Goal: Task Accomplishment & Management: Use online tool/utility

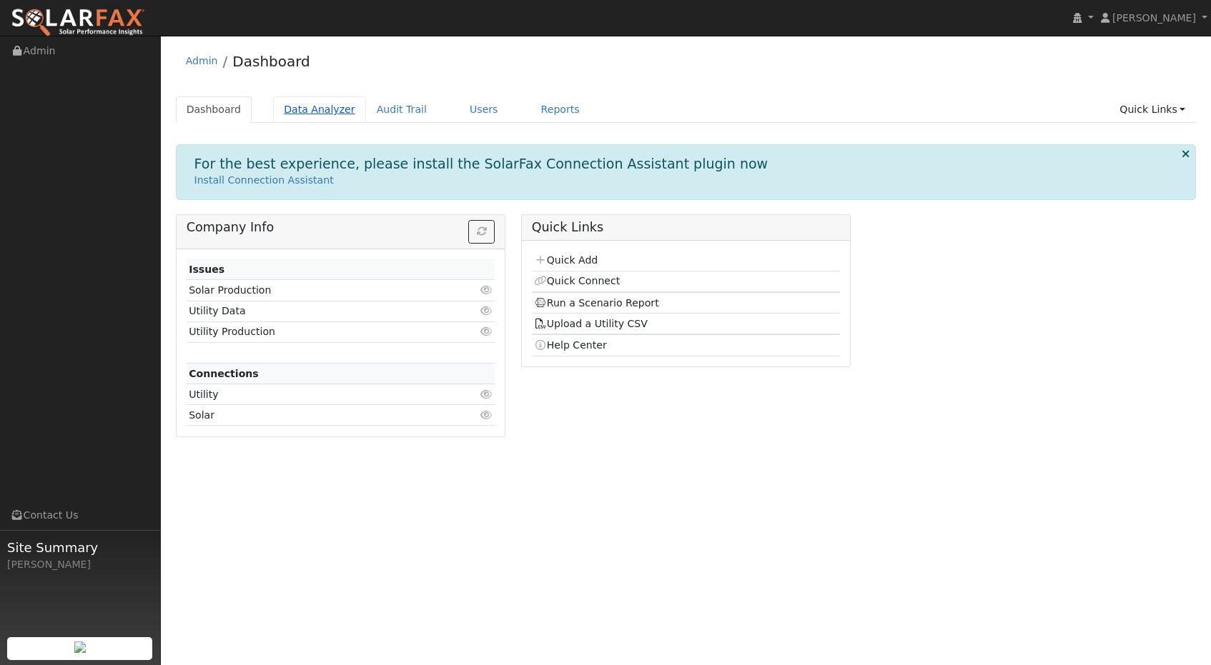
click at [314, 108] on link "Data Analyzer" at bounding box center [319, 109] width 93 height 26
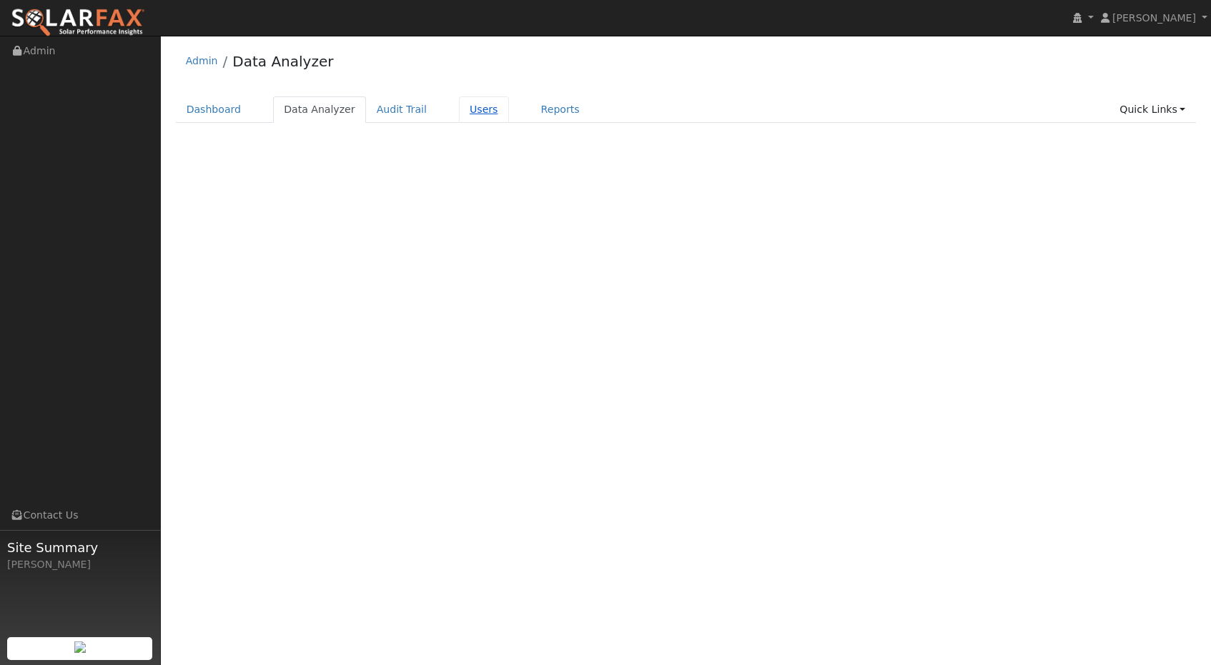
click at [470, 107] on link "Users" at bounding box center [484, 109] width 50 height 26
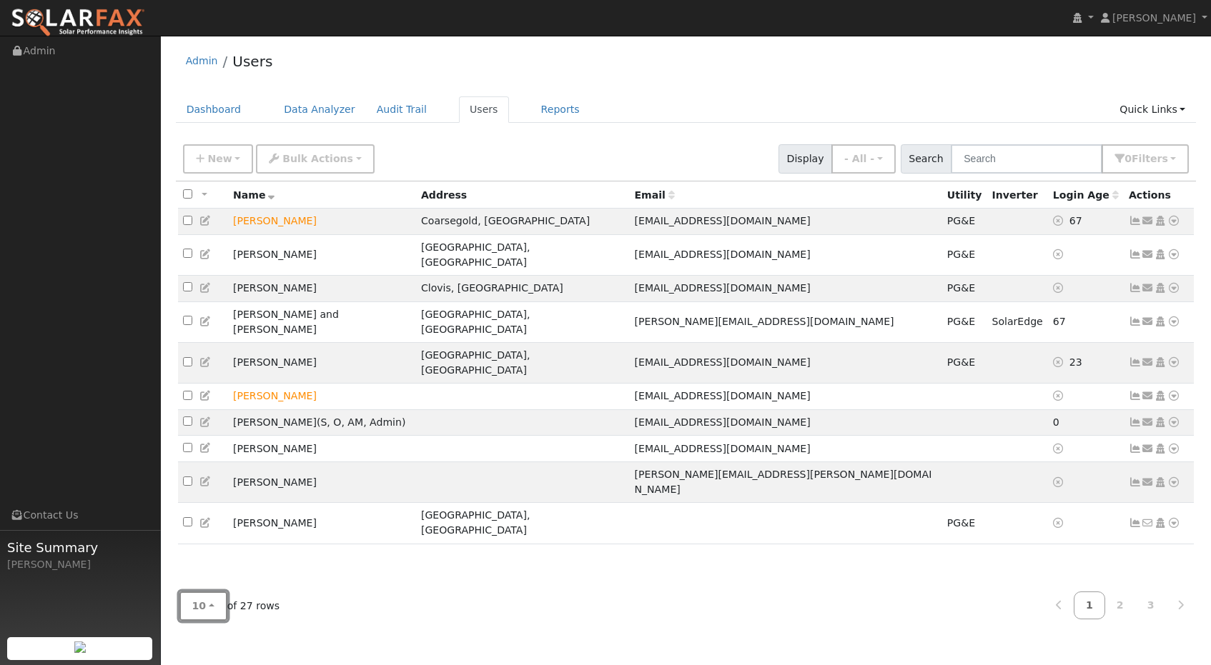
click at [213, 607] on button "10" at bounding box center [203, 606] width 48 height 29
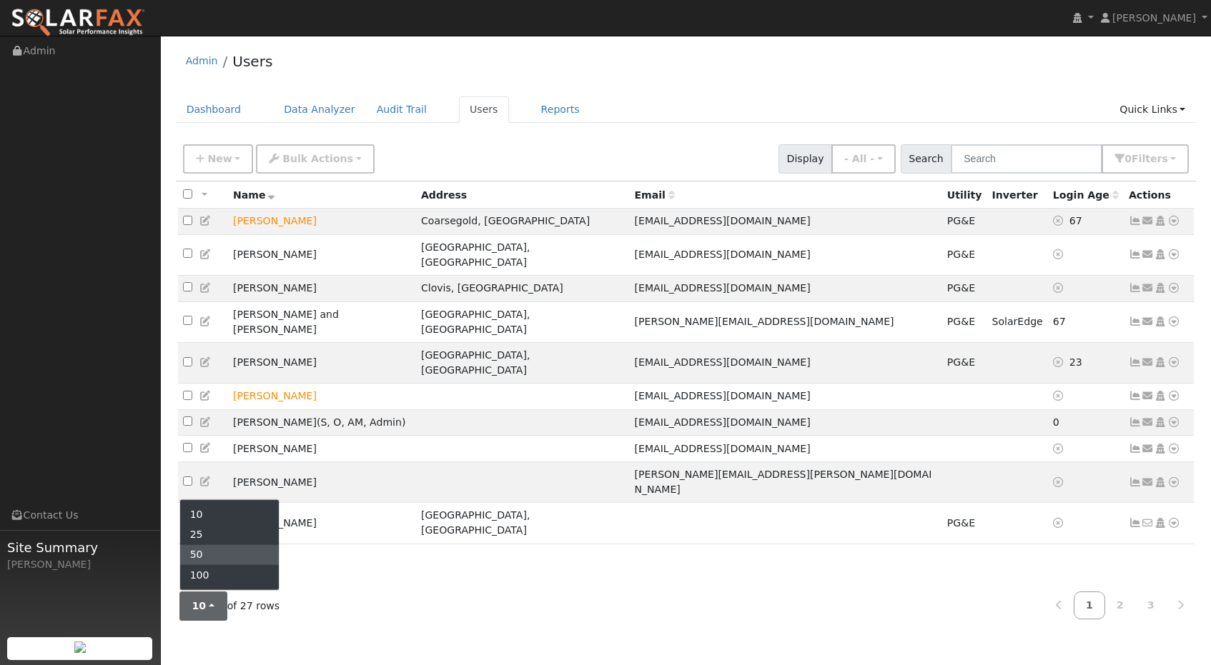
click at [219, 548] on link "50" at bounding box center [229, 555] width 99 height 20
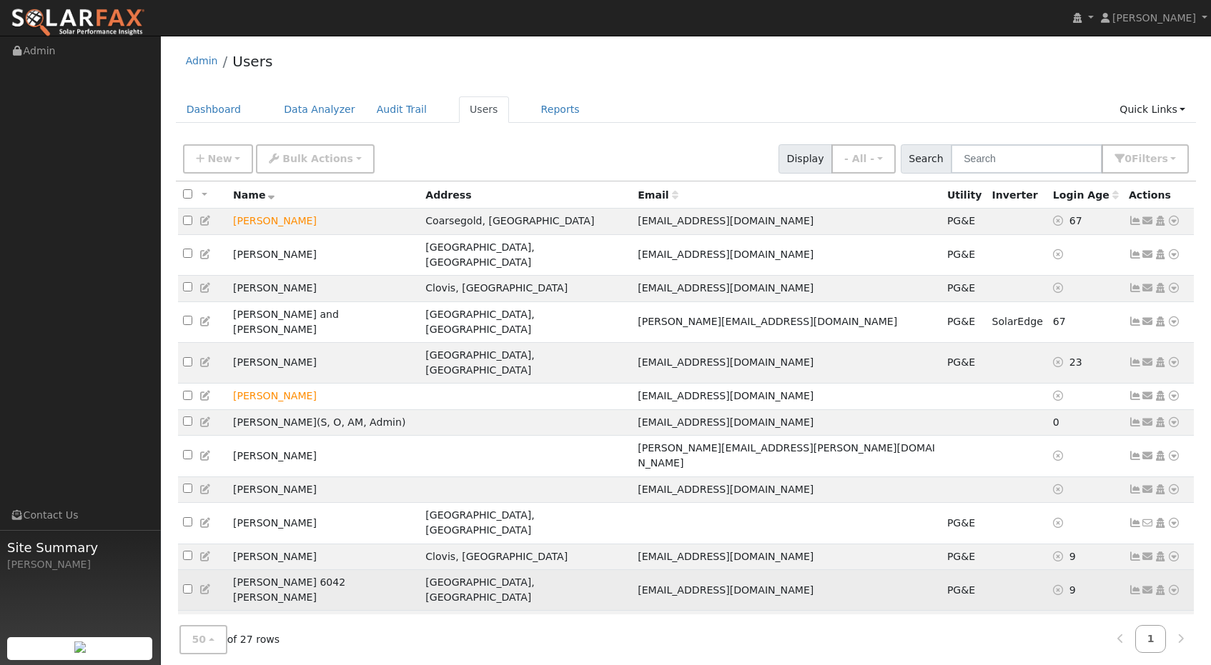
click at [1175, 585] on icon at bounding box center [1173, 590] width 13 height 10
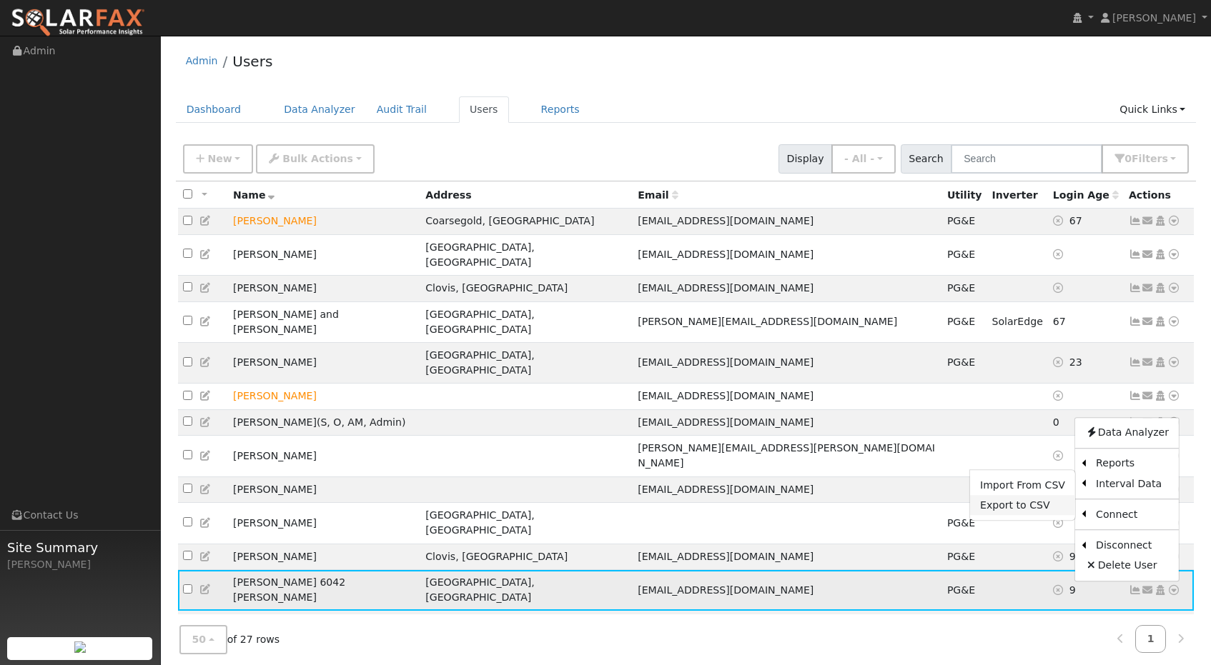
click at [1016, 495] on link "Export to CSV" at bounding box center [1022, 505] width 105 height 20
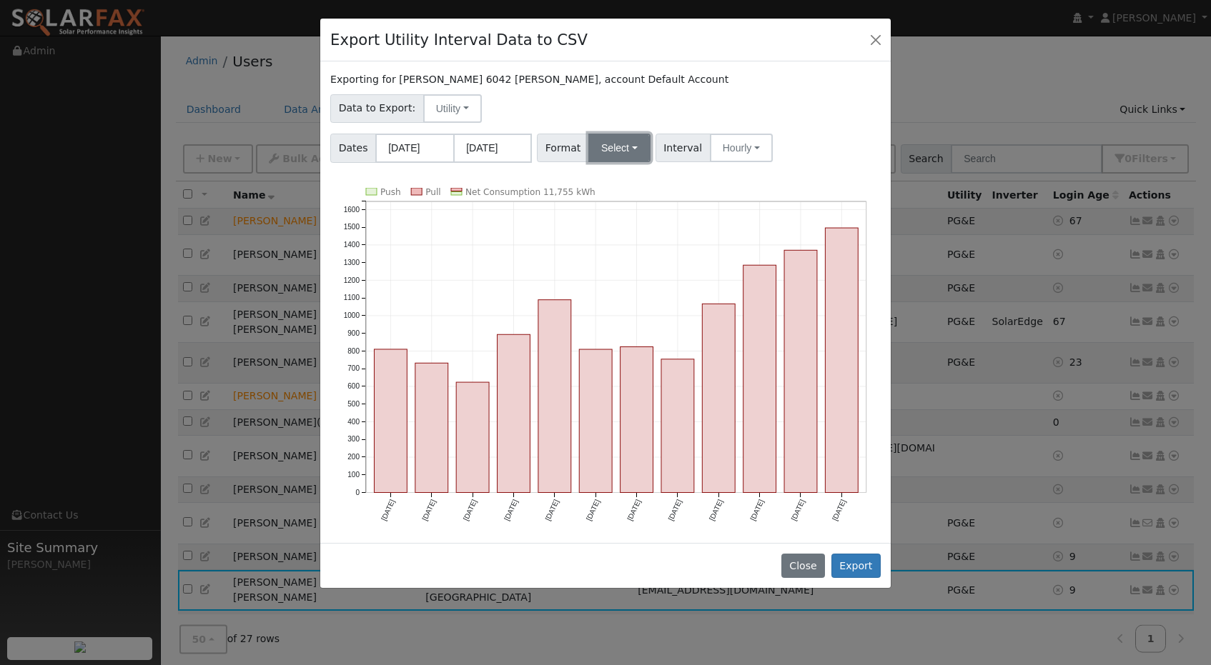
click at [614, 154] on button "Select" at bounding box center [619, 148] width 62 height 29
click at [630, 274] on link "Aurora" at bounding box center [637, 271] width 102 height 20
click at [853, 563] on button "Export" at bounding box center [855, 566] width 49 height 24
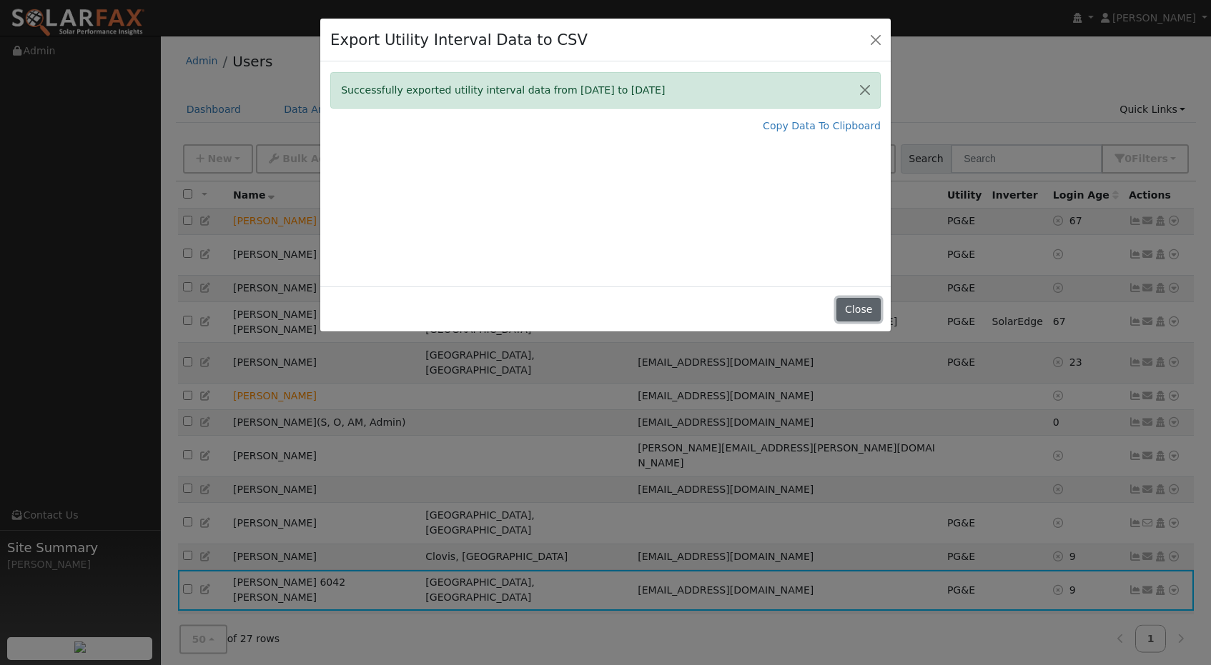
click at [858, 308] on button "Close" at bounding box center [858, 310] width 44 height 24
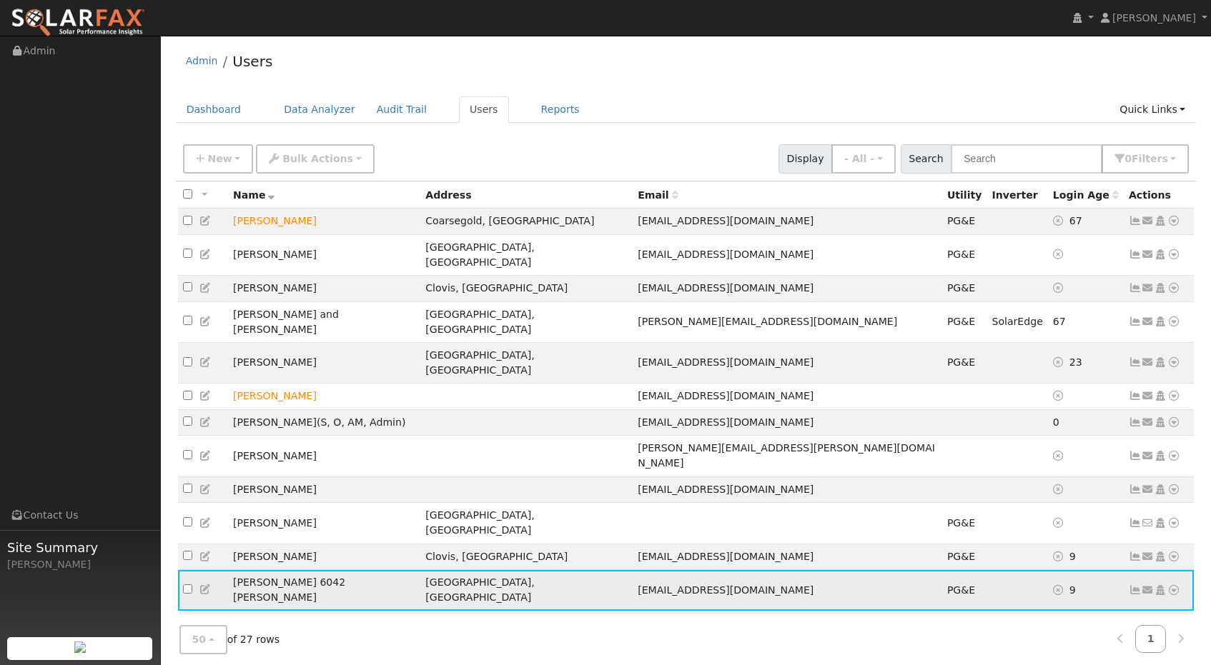
click at [1176, 585] on icon at bounding box center [1173, 590] width 13 height 10
click at [1051, 475] on link "Import From CSV" at bounding box center [1022, 485] width 105 height 20
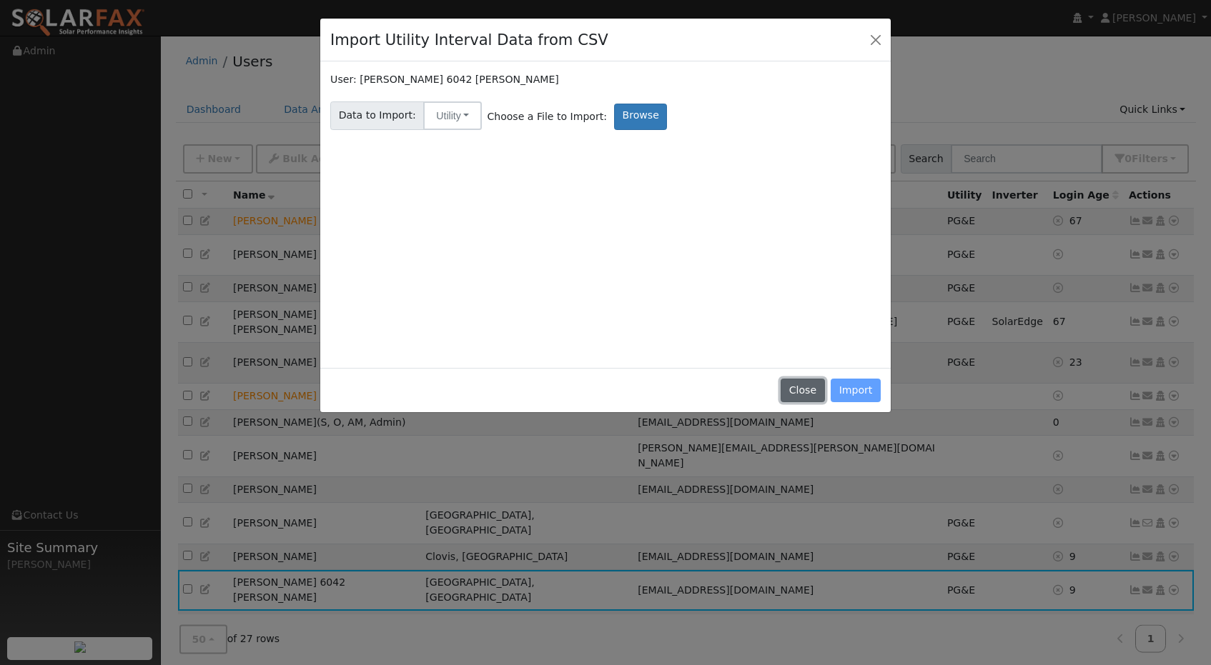
click at [803, 390] on button "Close" at bounding box center [802, 391] width 44 height 24
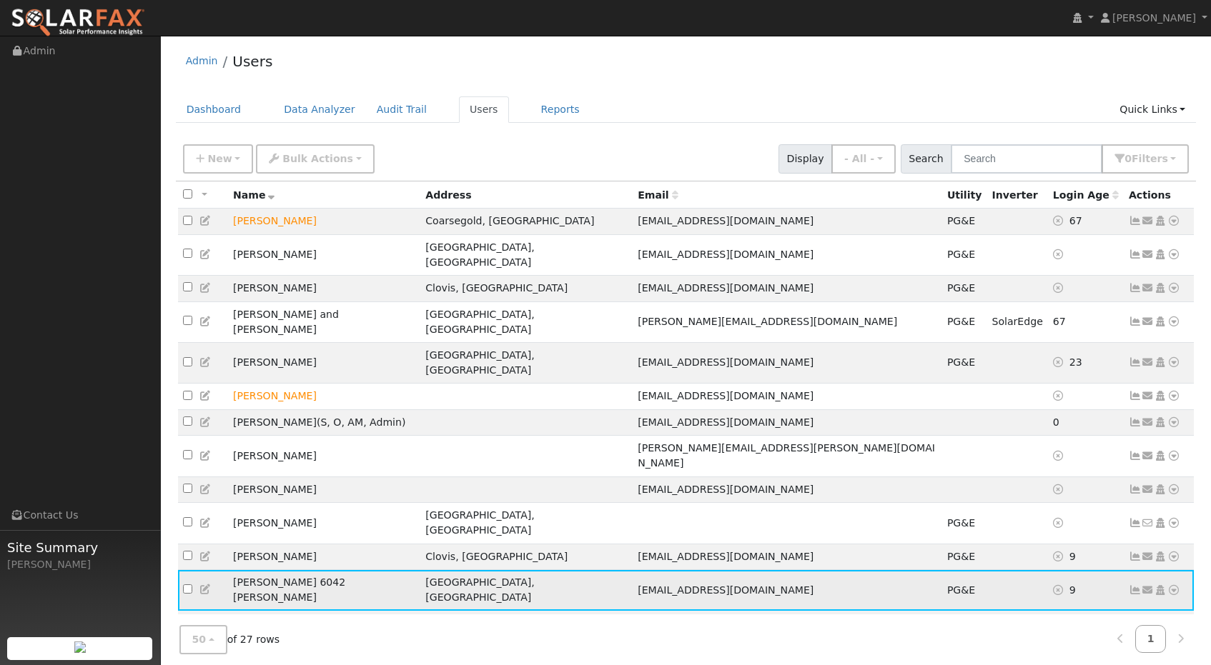
click at [1175, 585] on icon at bounding box center [1173, 590] width 13 height 10
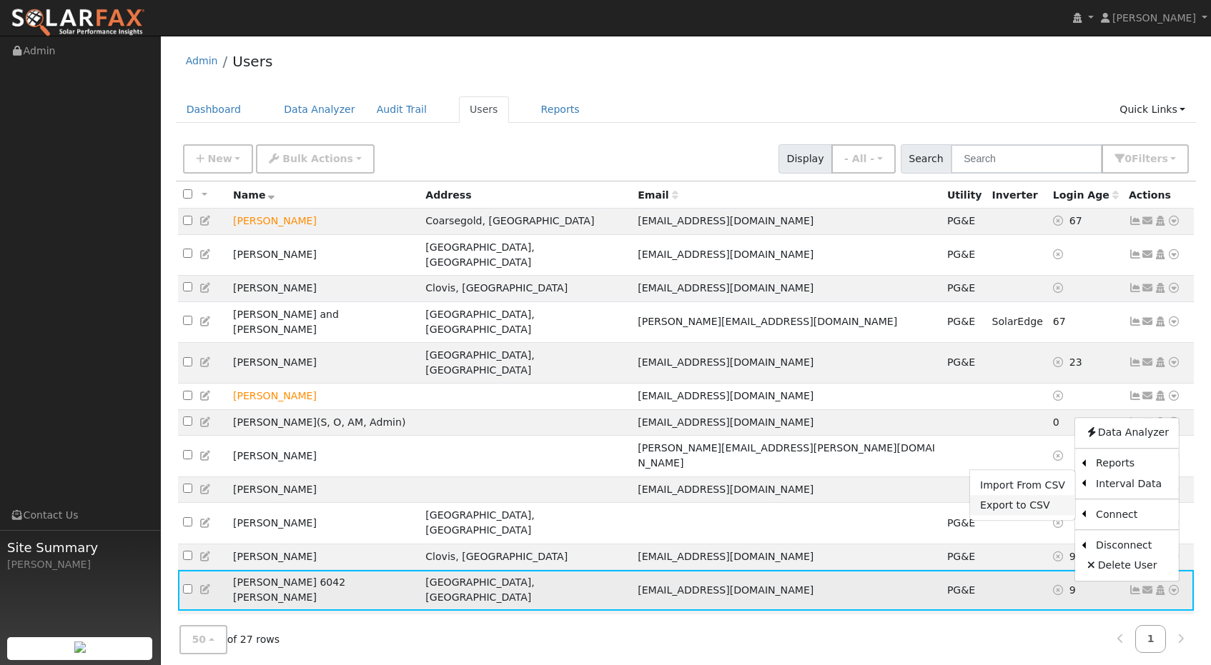
click at [1013, 495] on link "Export to CSV" at bounding box center [1022, 505] width 105 height 20
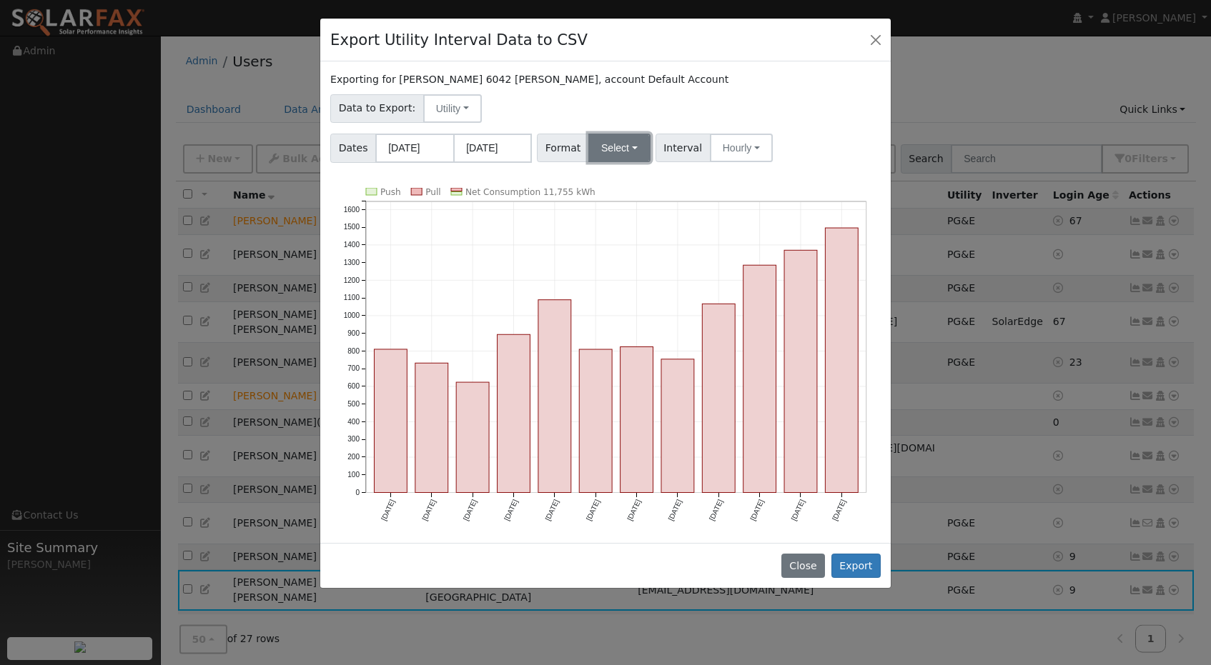
click at [615, 150] on button "Select" at bounding box center [619, 148] width 62 height 29
click at [619, 197] on link "PG&E" at bounding box center [637, 199] width 102 height 20
click at [745, 150] on button "Hourly" at bounding box center [741, 148] width 63 height 29
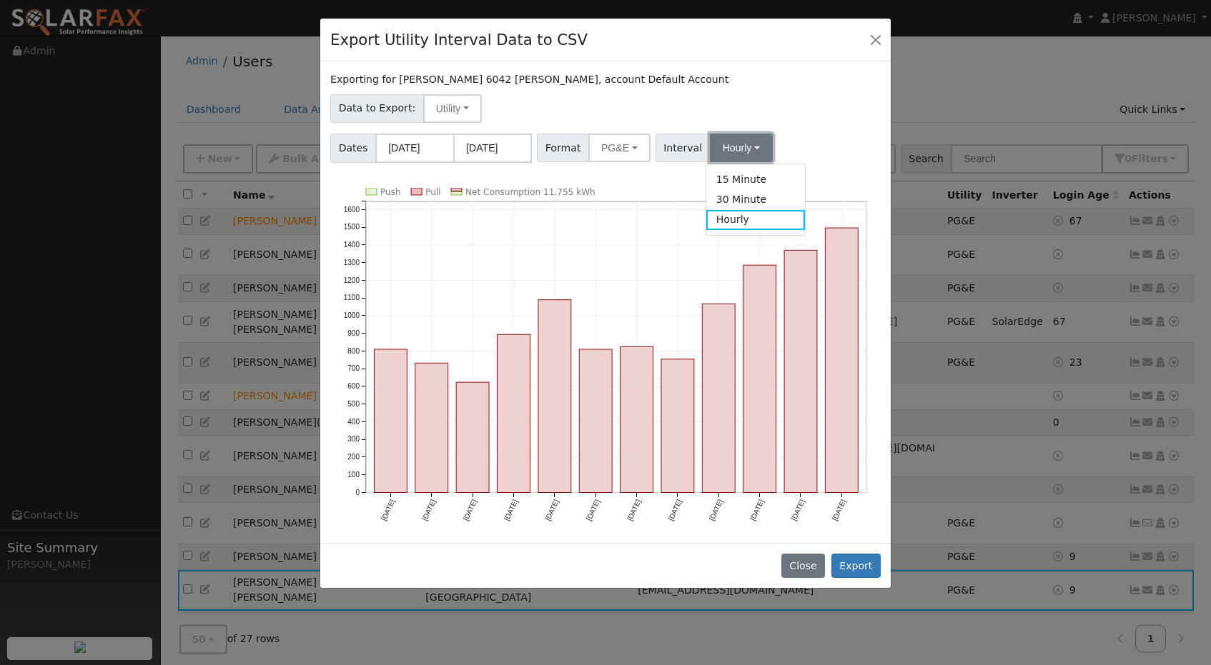
click at [740, 153] on button "Hourly" at bounding box center [741, 148] width 63 height 29
click at [685, 143] on span "Interval" at bounding box center [682, 148] width 55 height 29
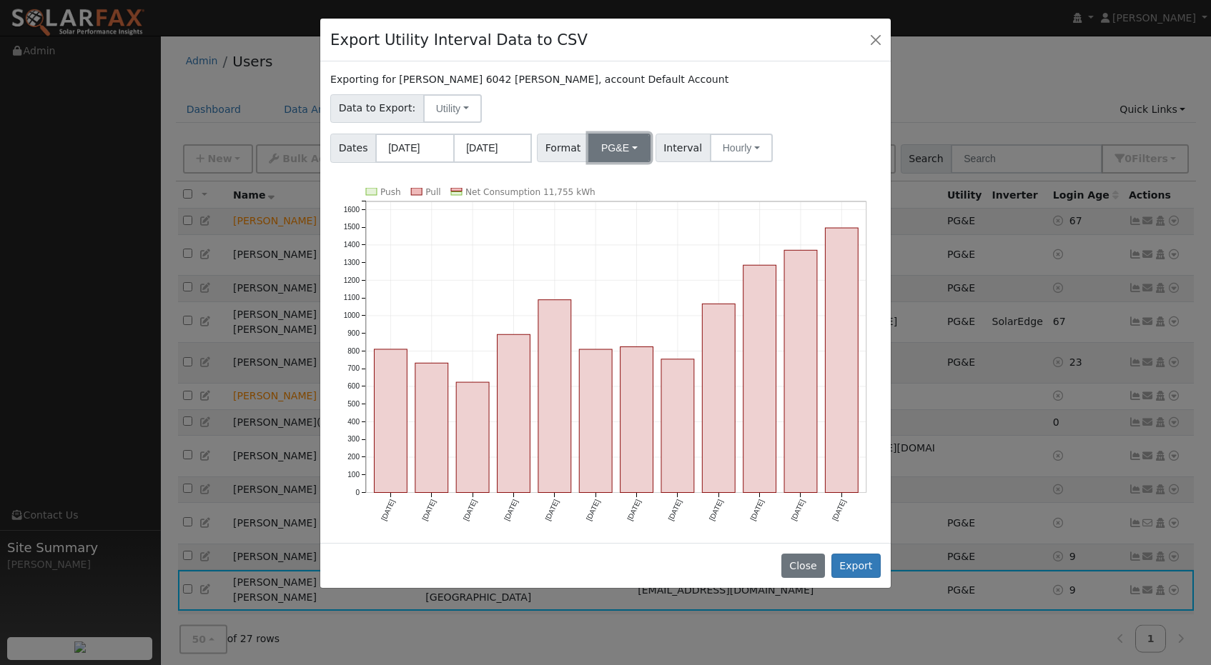
click at [630, 149] on button "PG&E" at bounding box center [619, 148] width 62 height 29
click at [675, 104] on div "Data to Export: Utility Utility Solar" at bounding box center [605, 106] width 555 height 34
click at [872, 40] on button "Close" at bounding box center [876, 39] width 20 height 20
